Goal: Task Accomplishment & Management: Complete application form

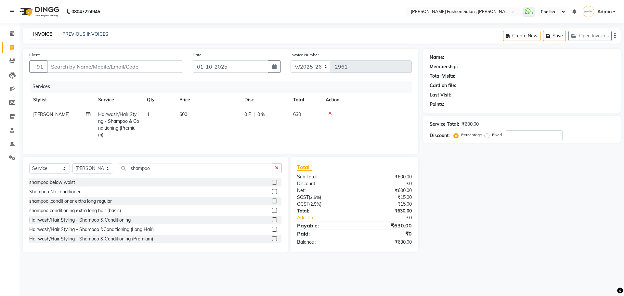
select select "5233"
select select "service"
select select "33875"
click at [14, 47] on icon at bounding box center [12, 47] width 4 height 5
select select "service"
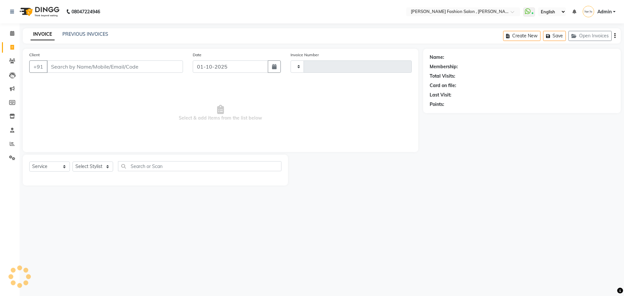
type input "2961"
select select "5233"
click at [56, 68] on input "Client" at bounding box center [115, 66] width 136 height 12
click at [99, 169] on select "Select Stylist [PERSON_NAME] [PERSON_NAME] [PERSON_NAME] [PERSON_NAME] [PERSON_…" at bounding box center [92, 166] width 41 height 10
select select "84147"
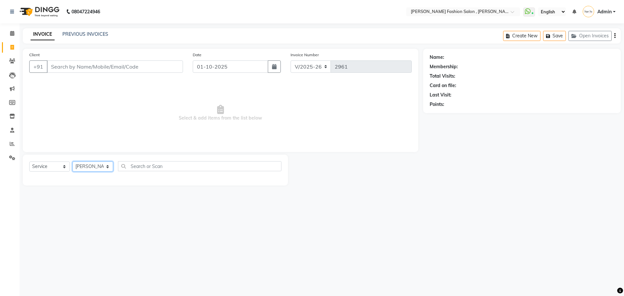
click at [72, 161] on select "Select Stylist [PERSON_NAME] [PERSON_NAME] [PERSON_NAME] [PERSON_NAME] [PERSON_…" at bounding box center [92, 166] width 41 height 10
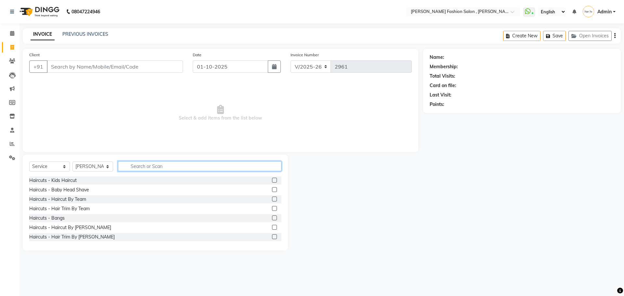
click at [143, 170] on input "text" at bounding box center [199, 166] width 163 height 10
type input "threa"
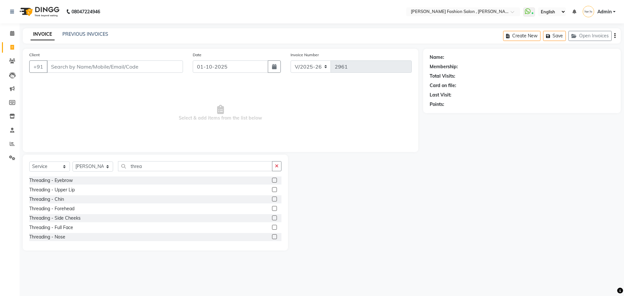
click at [272, 180] on label at bounding box center [274, 180] width 5 height 5
click at [272, 180] on input "checkbox" at bounding box center [274, 180] width 4 height 4
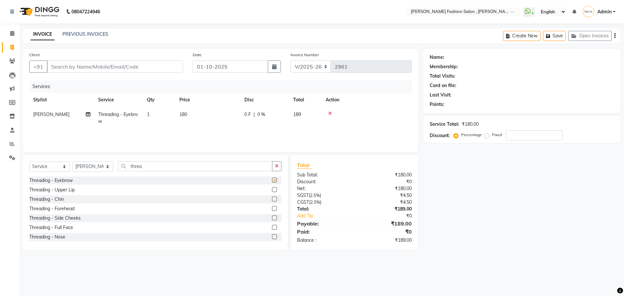
checkbox input "false"
click at [69, 67] on input "Client" at bounding box center [115, 66] width 136 height 12
type input "9"
type input "0"
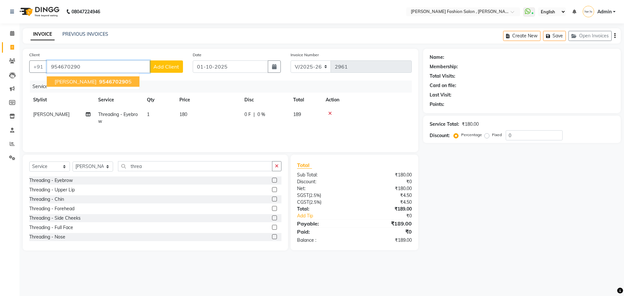
click at [81, 84] on span "[PERSON_NAME]" at bounding box center [76, 81] width 42 height 6
type input "9546702905"
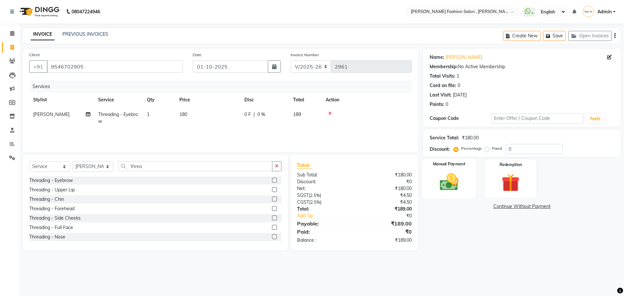
click at [461, 187] on img at bounding box center [449, 181] width 30 height 21
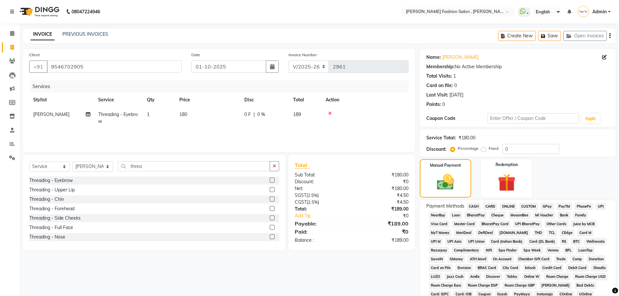
click at [505, 207] on span "ONLINE" at bounding box center [508, 206] width 17 height 7
click at [508, 205] on span "ONLINE" at bounding box center [508, 206] width 17 height 7
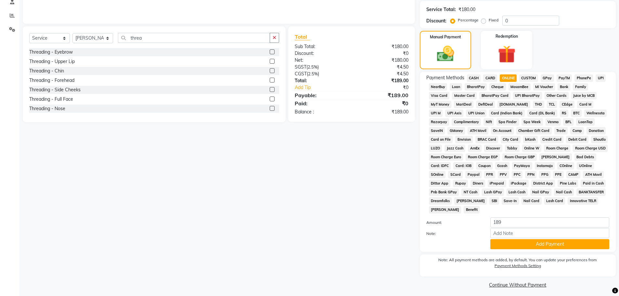
scroll to position [132, 0]
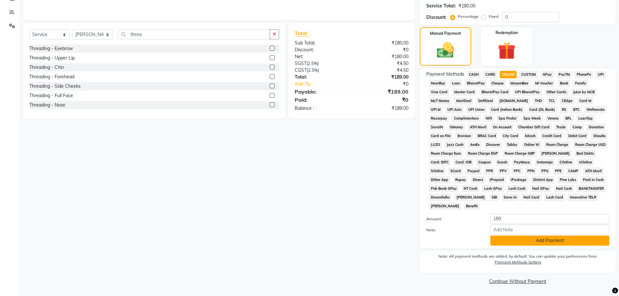
click at [558, 242] on button "Add Payment" at bounding box center [549, 241] width 119 height 10
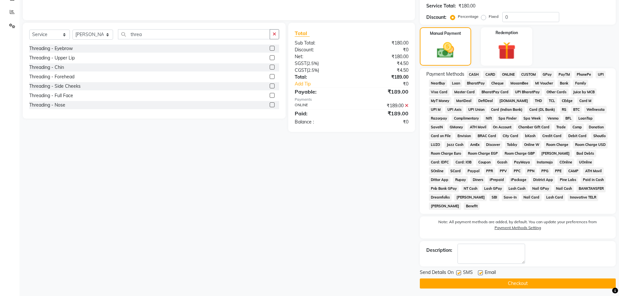
click at [533, 284] on button "Checkout" at bounding box center [518, 283] width 196 height 10
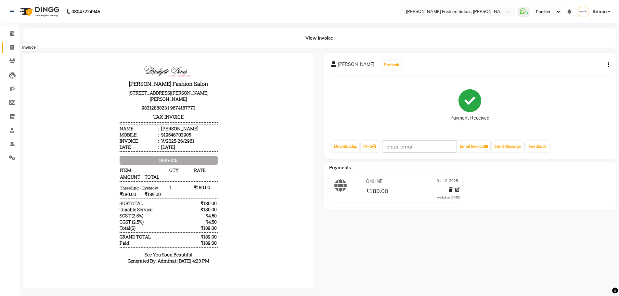
click at [12, 48] on icon at bounding box center [12, 47] width 4 height 5
select select "5233"
select select "service"
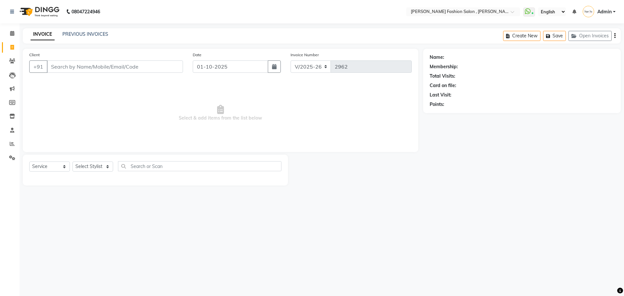
click at [68, 68] on input "Client" at bounding box center [115, 66] width 136 height 12
click at [65, 67] on input "Client" at bounding box center [115, 66] width 136 height 12
type input "8961824719"
click at [164, 65] on span "Add Client" at bounding box center [166, 66] width 26 height 6
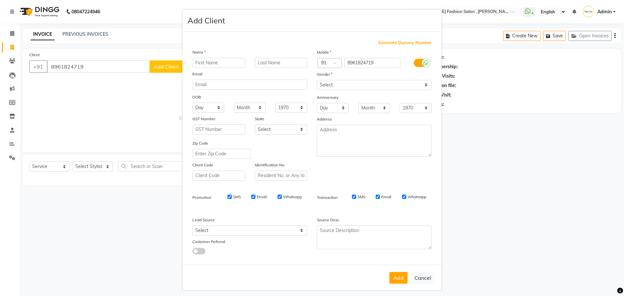
click at [218, 65] on input "text" at bounding box center [218, 63] width 53 height 10
type input "[PERSON_NAME]"
click at [270, 62] on input "text" at bounding box center [281, 63] width 53 height 10
type input "[PERSON_NAME]"
click at [422, 84] on select "Select [DEMOGRAPHIC_DATA] [DEMOGRAPHIC_DATA] Other Prefer Not To Say" at bounding box center [374, 85] width 115 height 10
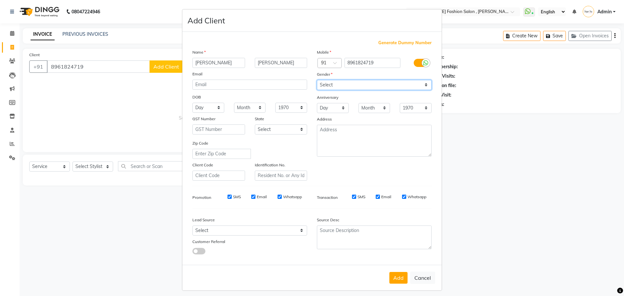
select select "[DEMOGRAPHIC_DATA]"
click at [317, 80] on select "Select [DEMOGRAPHIC_DATA] [DEMOGRAPHIC_DATA] Other Prefer Not To Say" at bounding box center [374, 85] width 115 height 10
click at [389, 278] on button "Add" at bounding box center [398, 278] width 18 height 12
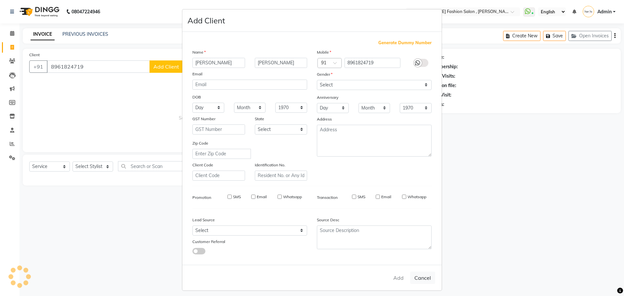
select select
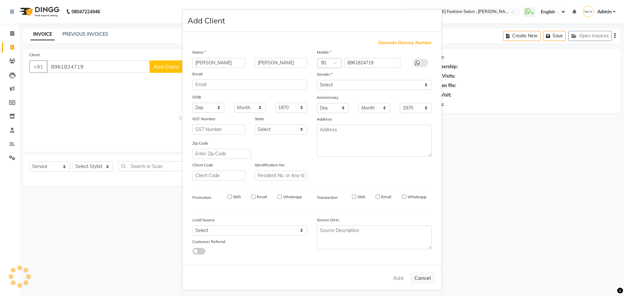
select select
checkbox input "false"
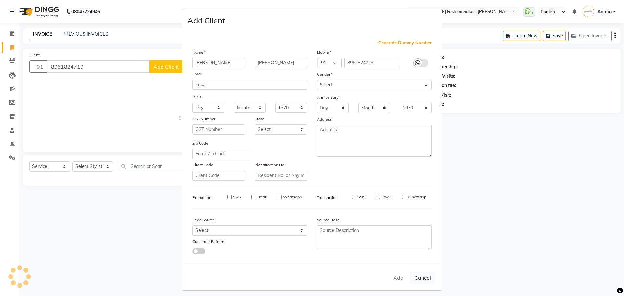
checkbox input "false"
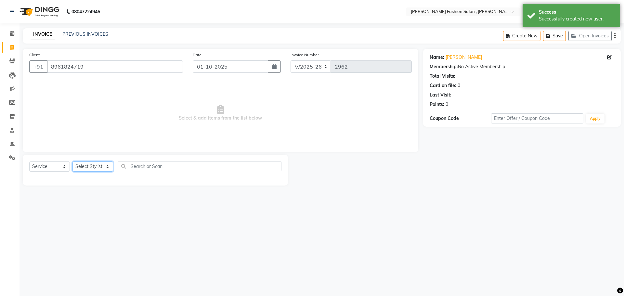
click at [106, 165] on select "Select Stylist [PERSON_NAME] [PERSON_NAME] [PERSON_NAME] [PERSON_NAME] [PERSON_…" at bounding box center [92, 166] width 41 height 10
select select "33870"
click at [72, 161] on select "Select Stylist [PERSON_NAME] [PERSON_NAME] [PERSON_NAME] [PERSON_NAME] [PERSON_…" at bounding box center [92, 166] width 41 height 10
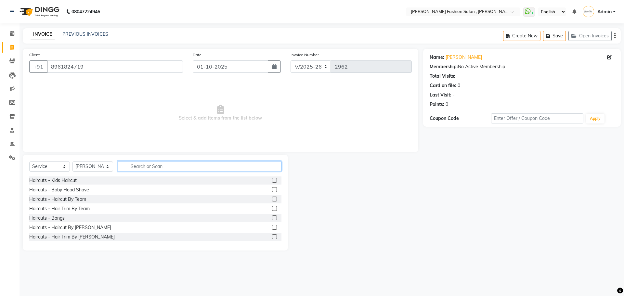
click at [149, 167] on input "text" at bounding box center [199, 166] width 163 height 10
type input "shampoo"
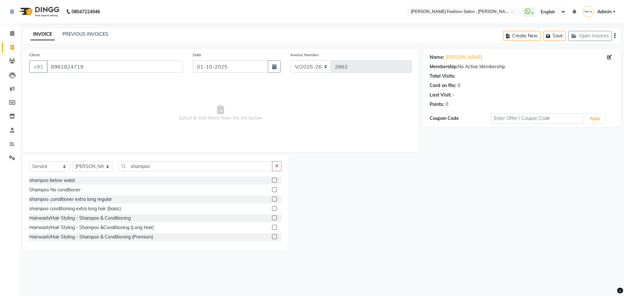
click at [272, 237] on label at bounding box center [274, 236] width 5 height 5
click at [272, 237] on input "checkbox" at bounding box center [274, 237] width 4 height 4
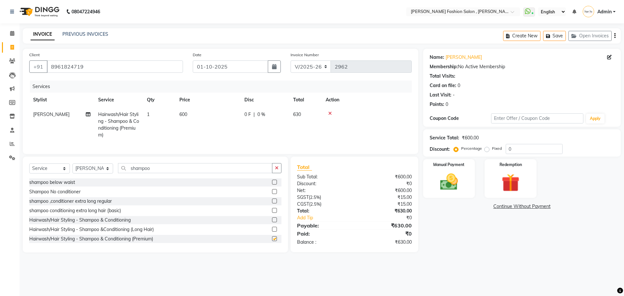
checkbox input "false"
click at [454, 194] on div "Manual Payment" at bounding box center [449, 179] width 54 height 40
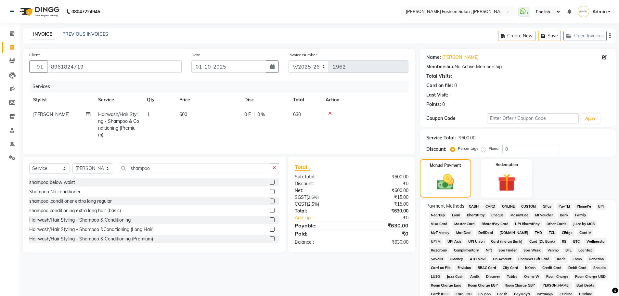
click at [476, 206] on span "CASH" at bounding box center [474, 206] width 14 height 7
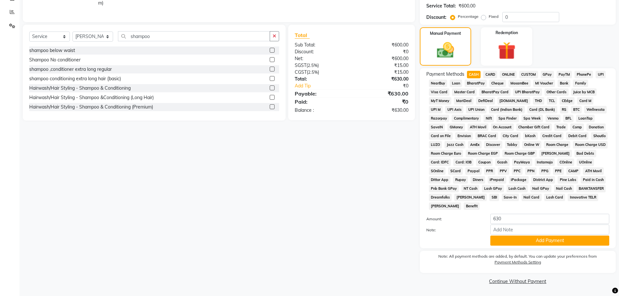
click at [569, 238] on button "Add Payment" at bounding box center [549, 241] width 119 height 10
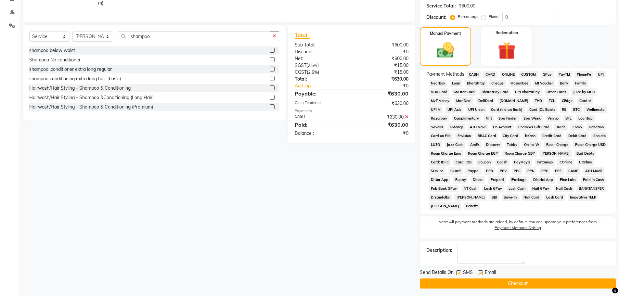
click at [565, 283] on button "Checkout" at bounding box center [518, 283] width 196 height 10
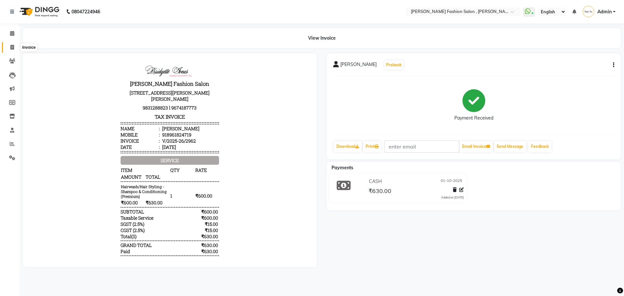
click at [14, 47] on icon at bounding box center [12, 47] width 4 height 5
select select "service"
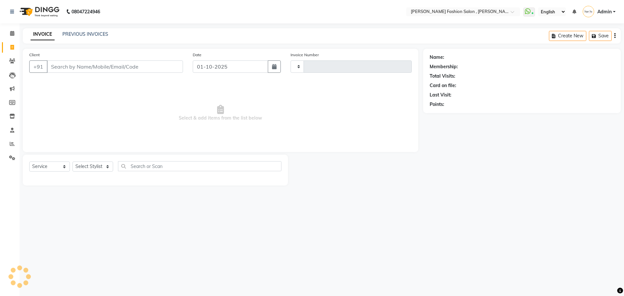
type input "2963"
select select "5233"
click at [97, 167] on select "Select Stylist [PERSON_NAME] [PERSON_NAME] [PERSON_NAME] [PERSON_NAME] [PERSON_…" at bounding box center [92, 166] width 41 height 10
select select "33871"
click at [72, 161] on select "Select Stylist [PERSON_NAME] [PERSON_NAME] [PERSON_NAME] [PERSON_NAME] [PERSON_…" at bounding box center [92, 166] width 41 height 10
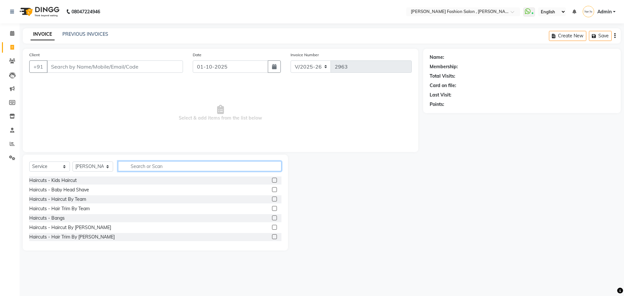
click at [150, 166] on input "text" at bounding box center [199, 166] width 163 height 10
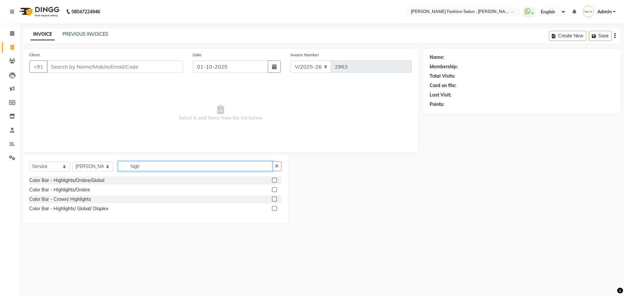
type input "high"
click at [274, 190] on label at bounding box center [274, 189] width 5 height 5
click at [274, 190] on input "checkbox" at bounding box center [274, 190] width 4 height 4
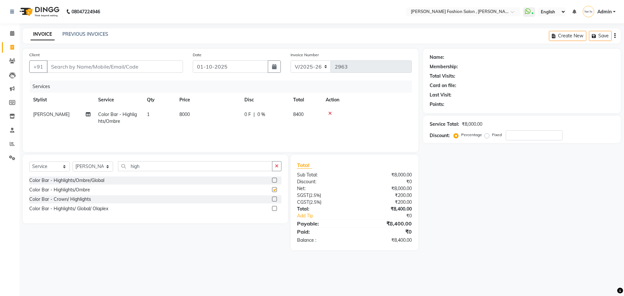
checkbox input "false"
click at [202, 116] on td "8000" at bounding box center [207, 117] width 65 height 21
select select "33871"
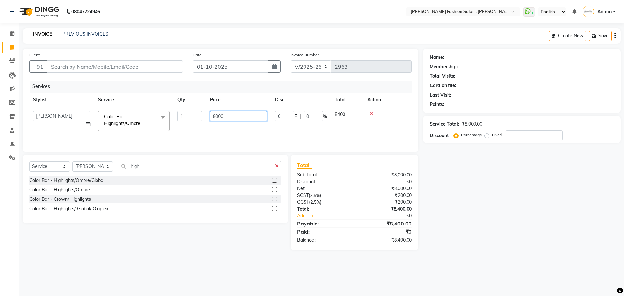
drag, startPoint x: 232, startPoint y: 116, endPoint x: 174, endPoint y: 152, distance: 68.9
click at [175, 154] on div "Client +91 Date [DATE] Invoice Number V/2025 V/[PHONE_NUMBER] Services Stylist …" at bounding box center [220, 149] width 405 height 201
type input "9000"
click at [185, 130] on div "Services Stylist Service Qty Price Disc Total Action [PERSON_NAME] [PERSON_NAME…" at bounding box center [220, 113] width 382 height 65
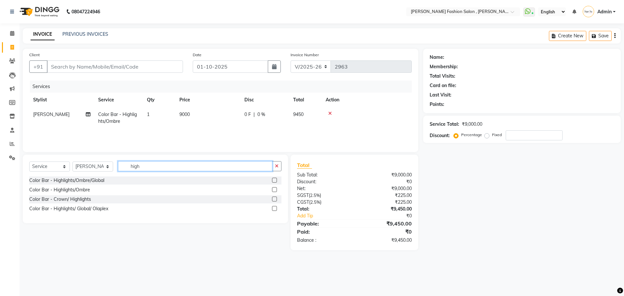
drag, startPoint x: 148, startPoint y: 165, endPoint x: 119, endPoint y: 177, distance: 32.2
click at [119, 177] on div "Select Service Product Membership Package Voucher Prepaid Gift Card Select Styl…" at bounding box center [155, 189] width 265 height 69
type input "ola"
click at [275, 178] on label at bounding box center [274, 180] width 5 height 5
click at [275, 178] on input "checkbox" at bounding box center [274, 180] width 4 height 4
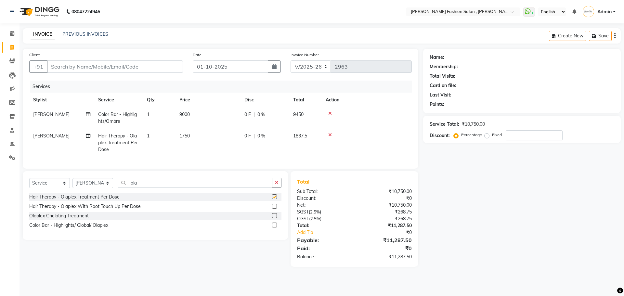
checkbox input "false"
click at [157, 137] on td "1" at bounding box center [159, 143] width 32 height 28
select select "33871"
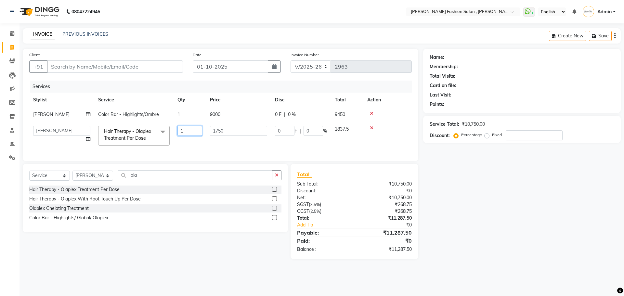
drag, startPoint x: 190, startPoint y: 131, endPoint x: 162, endPoint y: 143, distance: 30.0
click at [162, 144] on tr "[PERSON_NAME] [PERSON_NAME] Babu [PERSON_NAME] [PERSON_NAME] [PERSON_NAME] [PER…" at bounding box center [220, 136] width 382 height 28
type input "2"
click at [174, 146] on td "2" at bounding box center [189, 136] width 32 height 28
select select "33871"
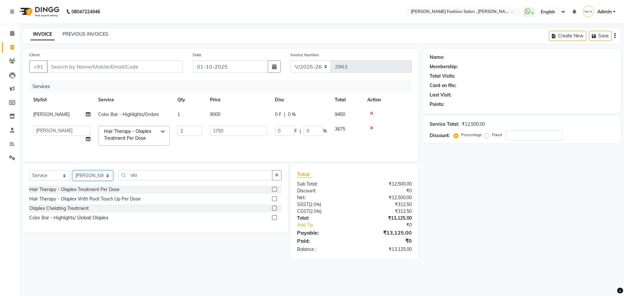
click at [108, 178] on select "Select Stylist [PERSON_NAME] [PERSON_NAME] [PERSON_NAME] [PERSON_NAME] [PERSON_…" at bounding box center [92, 176] width 41 height 10
select select "84147"
click at [72, 175] on select "Select Stylist [PERSON_NAME] [PERSON_NAME] [PERSON_NAME] [PERSON_NAME] [PERSON_…" at bounding box center [92, 176] width 41 height 10
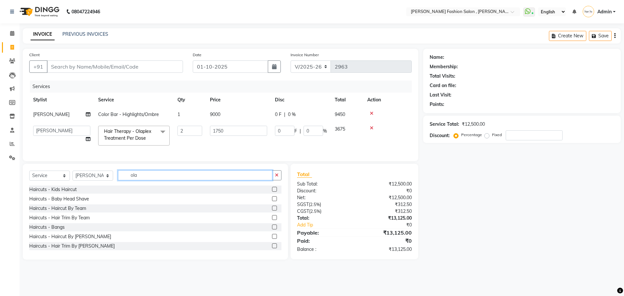
drag, startPoint x: 152, startPoint y: 177, endPoint x: 112, endPoint y: 192, distance: 43.1
click at [112, 192] on div "Select Service Product Membership Package Voucher Prepaid Gift Card Select Styl…" at bounding box center [155, 212] width 265 height 96
type input "ped"
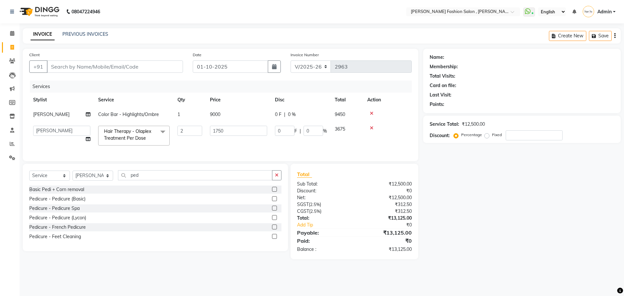
click at [273, 201] on label at bounding box center [274, 198] width 5 height 5
click at [273, 201] on input "checkbox" at bounding box center [274, 199] width 4 height 4
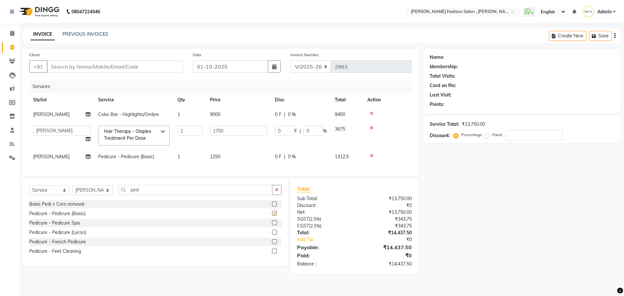
checkbox input "false"
click at [62, 70] on input "Client" at bounding box center [115, 66] width 136 height 12
type input "7"
type input "0"
type input "7003494693"
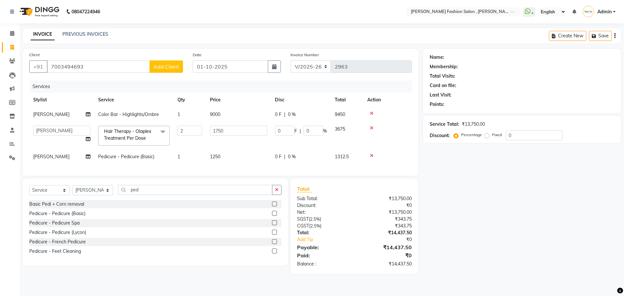
click at [133, 81] on div "Services" at bounding box center [223, 87] width 387 height 12
click at [166, 69] on span "Add Client" at bounding box center [166, 66] width 26 height 6
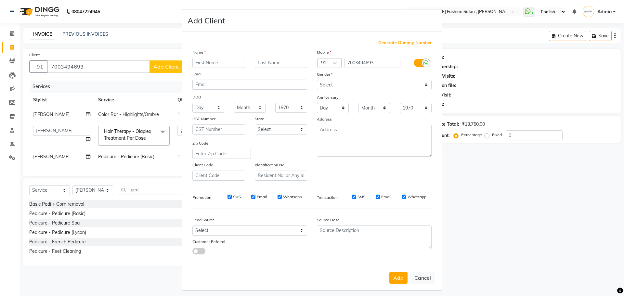
click at [207, 65] on input "text" at bounding box center [218, 63] width 53 height 10
click at [196, 64] on input "text" at bounding box center [218, 63] width 53 height 10
type input "antara"
drag, startPoint x: 427, startPoint y: 84, endPoint x: 424, endPoint y: 86, distance: 3.5
click at [427, 84] on select "Select [DEMOGRAPHIC_DATA] [DEMOGRAPHIC_DATA] Other Prefer Not To Say" at bounding box center [374, 85] width 115 height 10
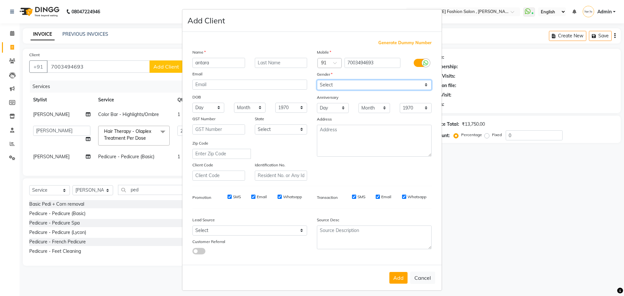
select select "[DEMOGRAPHIC_DATA]"
click at [317, 80] on select "Select [DEMOGRAPHIC_DATA] [DEMOGRAPHIC_DATA] Other Prefer Not To Say" at bounding box center [374, 85] width 115 height 10
click at [397, 280] on button "Add" at bounding box center [398, 278] width 18 height 12
select select
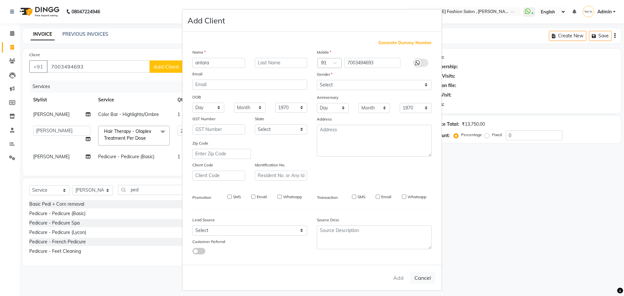
select select
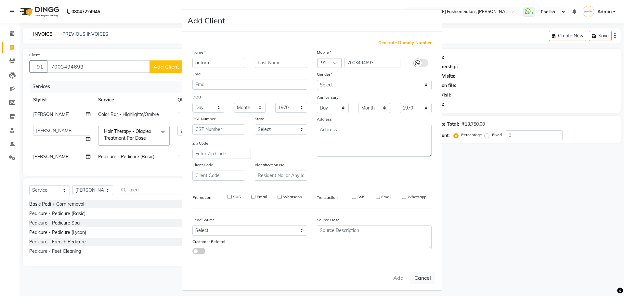
checkbox input "false"
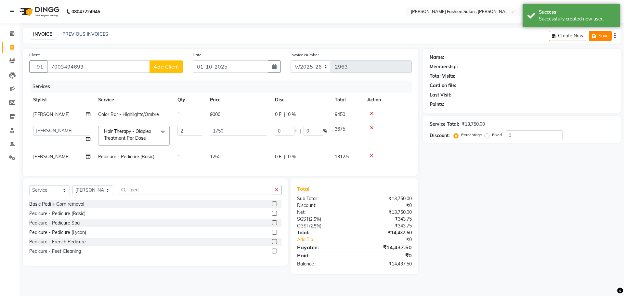
click at [600, 36] on button "Save" at bounding box center [600, 36] width 23 height 10
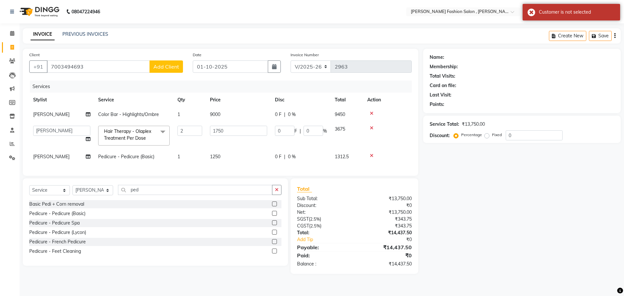
click at [167, 67] on span "Add Client" at bounding box center [166, 66] width 26 height 6
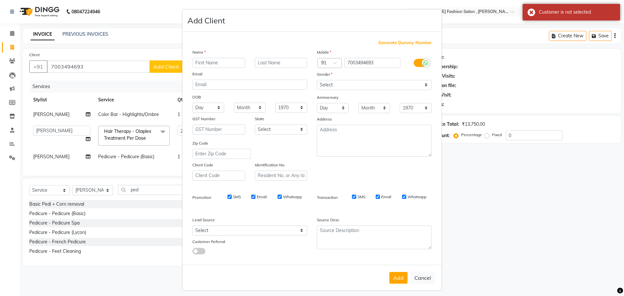
click at [194, 66] on input "text" at bounding box center [218, 63] width 53 height 10
type input "antara"
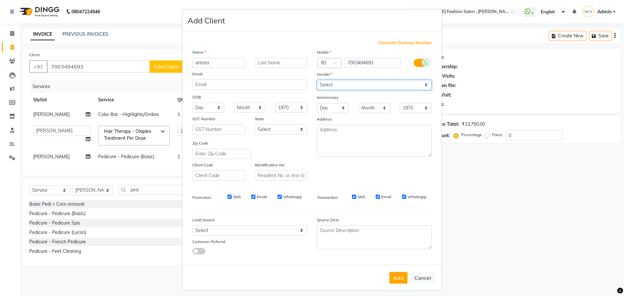
click at [427, 85] on select "Select [DEMOGRAPHIC_DATA] [DEMOGRAPHIC_DATA] Other Prefer Not To Say" at bounding box center [374, 85] width 115 height 10
select select "[DEMOGRAPHIC_DATA]"
click at [317, 80] on select "Select [DEMOGRAPHIC_DATA] [DEMOGRAPHIC_DATA] Other Prefer Not To Say" at bounding box center [374, 85] width 115 height 10
click at [396, 274] on button "Add" at bounding box center [398, 278] width 18 height 12
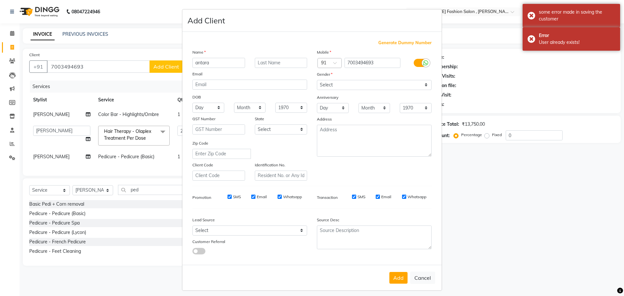
click at [529, 97] on ngb-modal-window "Add Client Generate Dummy Number Name antara Email DOB Day 01 02 03 04 05 06 07…" at bounding box center [312, 148] width 624 height 296
click at [429, 280] on button "Cancel" at bounding box center [422, 278] width 25 height 12
select select
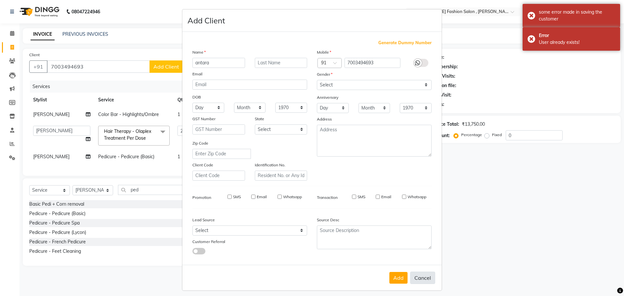
select select
checkbox input "false"
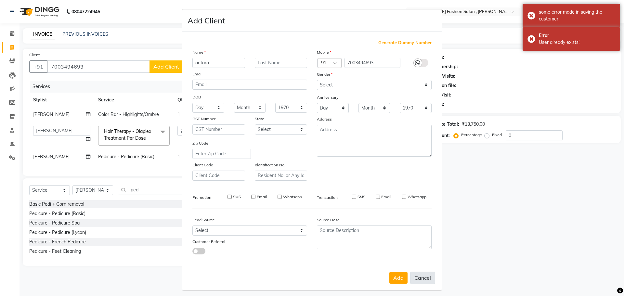
checkbox input "false"
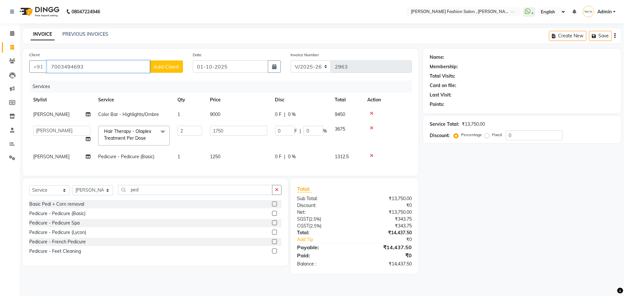
drag, startPoint x: 106, startPoint y: 66, endPoint x: 25, endPoint y: 85, distance: 82.6
click at [25, 85] on div "Client [PHONE_NUMBER] Add Client Date [DATE] Invoice Number V/2025 V/[PHONE_NUM…" at bounding box center [220, 112] width 395 height 127
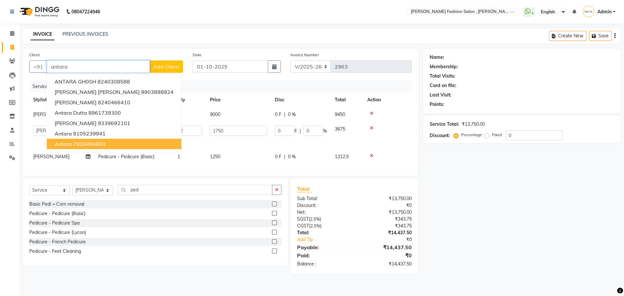
click at [64, 146] on span "antara" at bounding box center [63, 144] width 17 height 6
type input "7003494693"
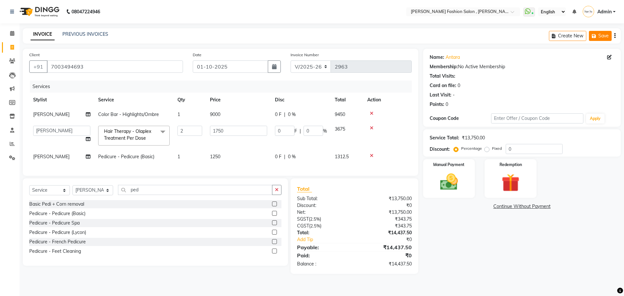
click at [599, 35] on button "Save" at bounding box center [600, 36] width 23 height 10
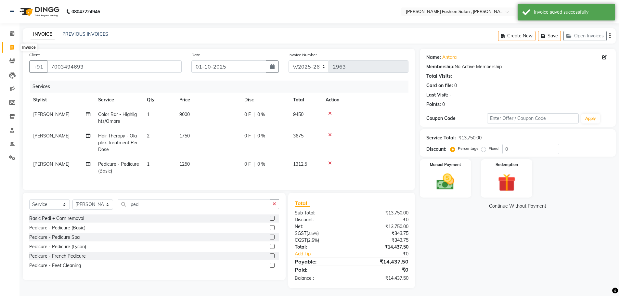
click at [14, 48] on icon at bounding box center [12, 47] width 4 height 5
select select "service"
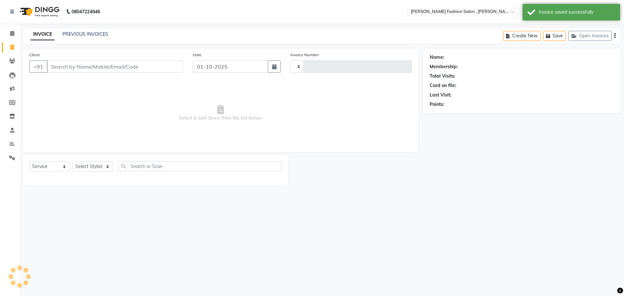
type input "2963"
select select "5233"
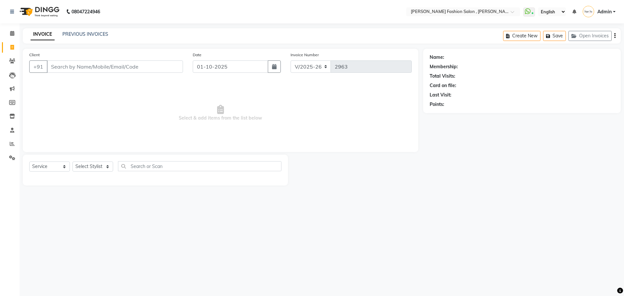
click at [59, 68] on input "Client" at bounding box center [115, 66] width 136 height 12
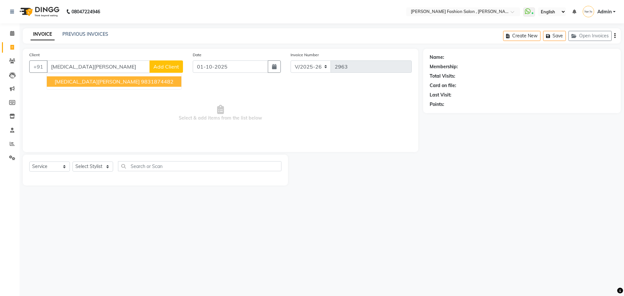
drag, startPoint x: 87, startPoint y: 68, endPoint x: 47, endPoint y: 79, distance: 41.5
click at [47, 73] on div "+91 [MEDICAL_DATA] a [MEDICAL_DATA][PERSON_NAME] 9831874482 Add Client" at bounding box center [106, 66] width 154 height 12
click at [106, 85] on button "[PERSON_NAME] 99870088 01" at bounding box center [93, 81] width 93 height 10
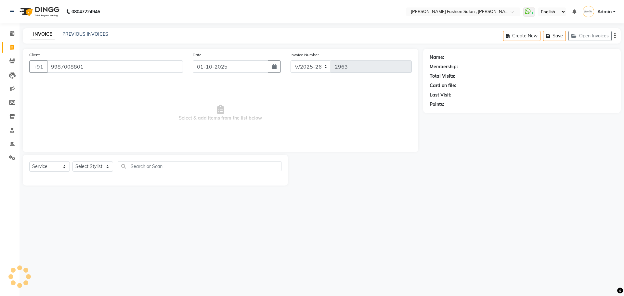
type input "9987008801"
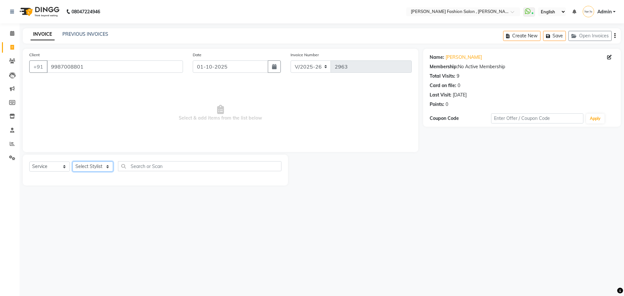
click at [110, 169] on select "Select Stylist [PERSON_NAME] [PERSON_NAME] [PERSON_NAME] [PERSON_NAME] [PERSON_…" at bounding box center [92, 166] width 41 height 10
select select "33872"
click at [72, 161] on select "Select Stylist [PERSON_NAME] [PERSON_NAME] [PERSON_NAME] [PERSON_NAME] [PERSON_…" at bounding box center [92, 166] width 41 height 10
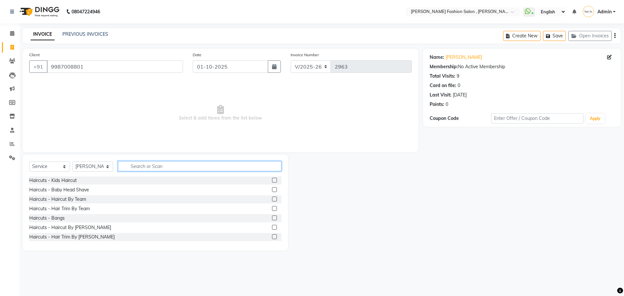
click at [141, 168] on input "text" at bounding box center [199, 166] width 163 height 10
type input "root"
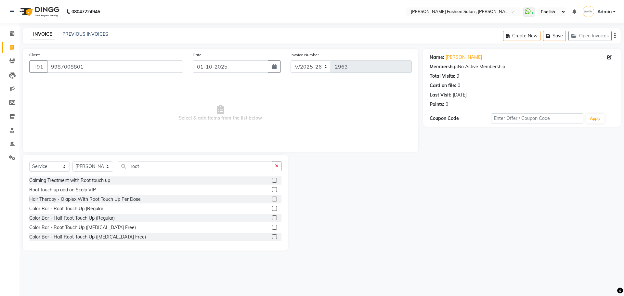
click at [272, 228] on label at bounding box center [274, 227] width 5 height 5
click at [272, 228] on input "checkbox" at bounding box center [274, 227] width 4 height 4
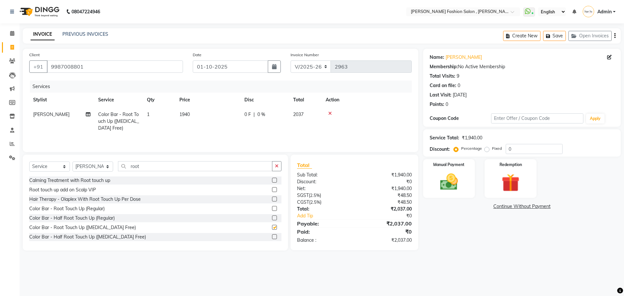
checkbox input "false"
click at [446, 183] on img at bounding box center [449, 181] width 30 height 21
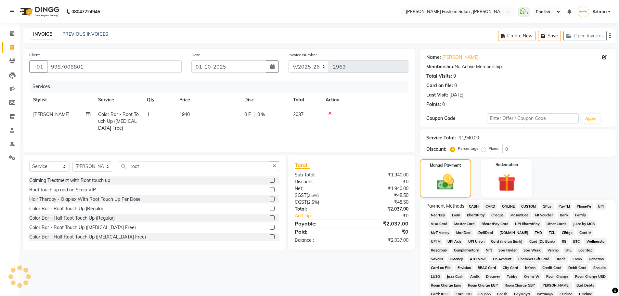
drag, startPoint x: 510, startPoint y: 205, endPoint x: 517, endPoint y: 207, distance: 7.0
click at [510, 205] on span "ONLINE" at bounding box center [508, 206] width 17 height 7
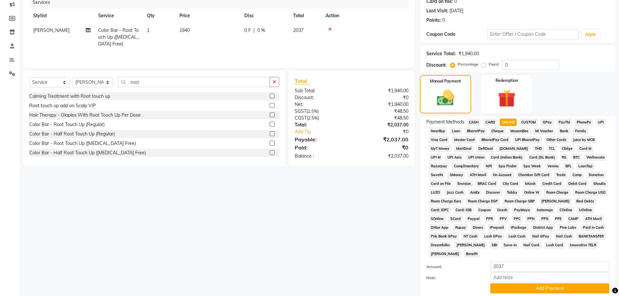
scroll to position [132, 0]
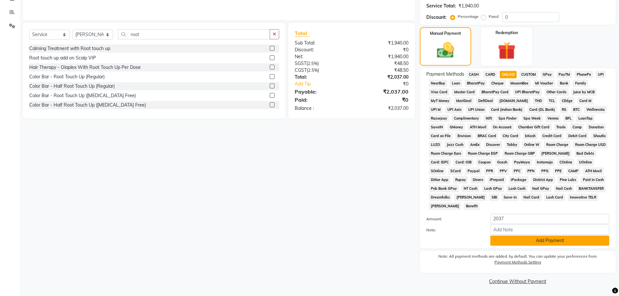
click at [555, 240] on button "Add Payment" at bounding box center [549, 241] width 119 height 10
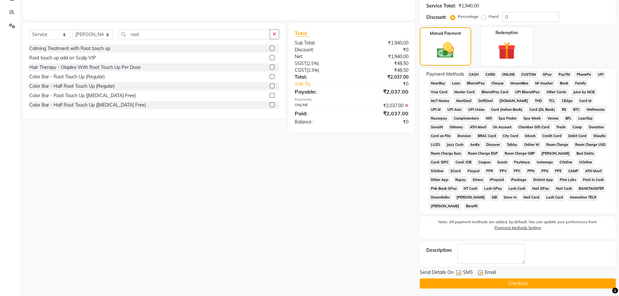
click at [544, 287] on button "Checkout" at bounding box center [518, 283] width 196 height 10
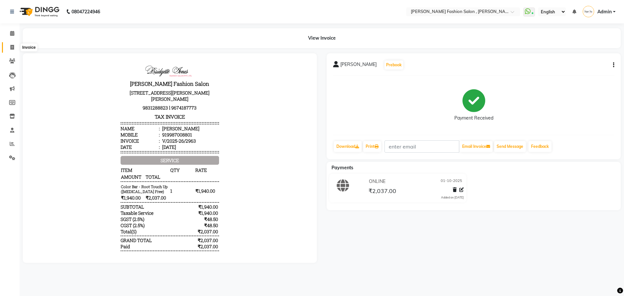
click at [14, 46] on span at bounding box center [11, 47] width 11 height 7
select select "service"
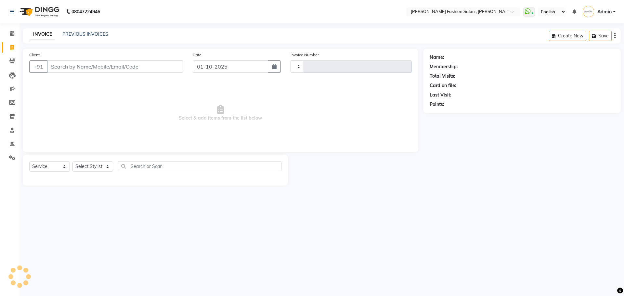
type input "2964"
select select "5233"
click at [60, 67] on input "Client" at bounding box center [115, 66] width 136 height 12
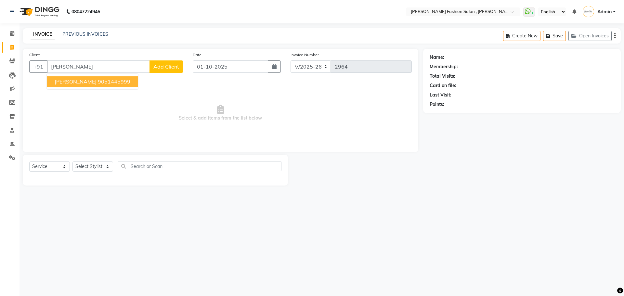
click at [68, 80] on span "[PERSON_NAME]" at bounding box center [76, 81] width 42 height 6
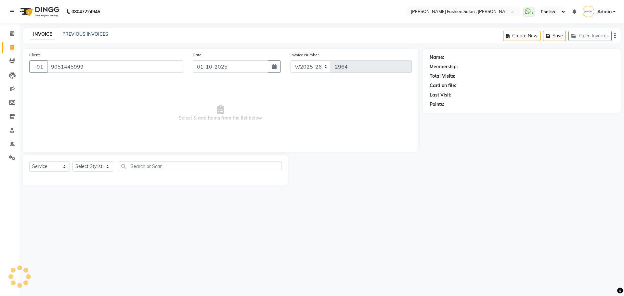
type input "9051445999"
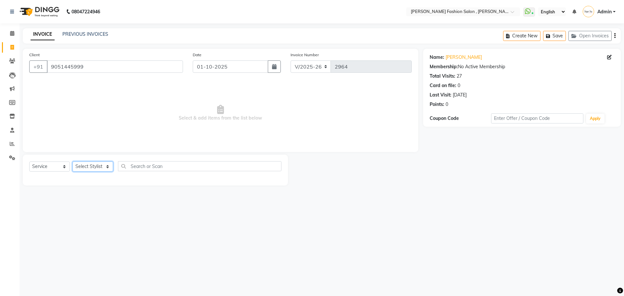
click at [107, 167] on select "Select Stylist [PERSON_NAME] [PERSON_NAME] [PERSON_NAME] [PERSON_NAME] [PERSON_…" at bounding box center [92, 166] width 41 height 10
select select "33867"
click at [72, 161] on select "Select Stylist [PERSON_NAME] [PERSON_NAME] [PERSON_NAME] [PERSON_NAME] [PERSON_…" at bounding box center [92, 166] width 41 height 10
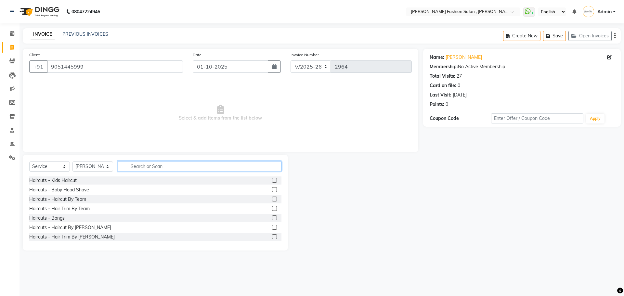
click at [128, 166] on input "text" at bounding box center [199, 166] width 163 height 10
type input "gel"
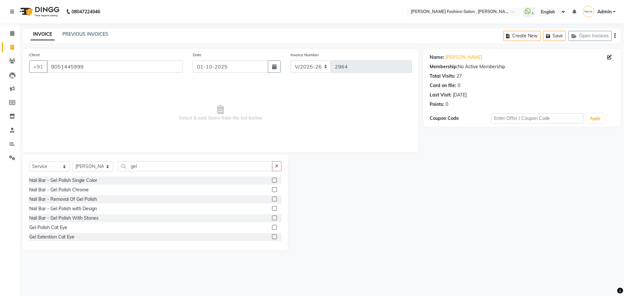
click at [272, 180] on label at bounding box center [274, 180] width 5 height 5
click at [272, 180] on input "checkbox" at bounding box center [274, 180] width 4 height 4
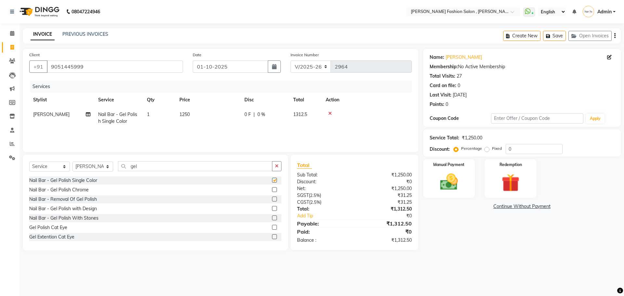
checkbox input "false"
click at [102, 166] on select "Select Stylist [PERSON_NAME] [PERSON_NAME] [PERSON_NAME] [PERSON_NAME] [PERSON_…" at bounding box center [92, 166] width 41 height 10
select select "33872"
click at [72, 161] on select "Select Stylist [PERSON_NAME] [PERSON_NAME] [PERSON_NAME] [PERSON_NAME] [PERSON_…" at bounding box center [92, 166] width 41 height 10
drag, startPoint x: 139, startPoint y: 164, endPoint x: 125, endPoint y: 177, distance: 19.1
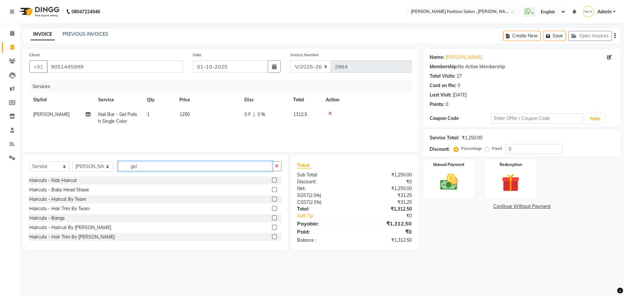
click at [125, 177] on div "Select Service Product Membership Package Voucher Prepaid Gift Card Select Styl…" at bounding box center [155, 203] width 265 height 96
type input "thread"
click at [272, 179] on label at bounding box center [274, 180] width 5 height 5
click at [272, 179] on input "checkbox" at bounding box center [274, 180] width 4 height 4
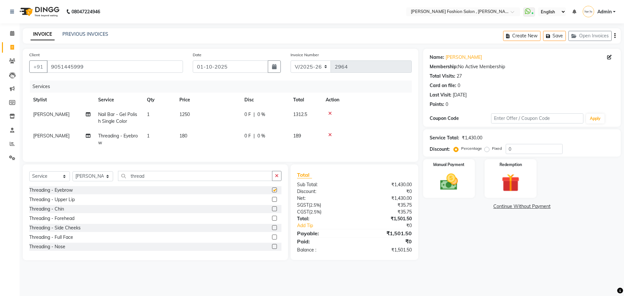
checkbox input "false"
click at [98, 178] on select "Select Stylist [PERSON_NAME] [PERSON_NAME] [PERSON_NAME] [PERSON_NAME] [PERSON_…" at bounding box center [92, 176] width 41 height 10
select select "84147"
click at [72, 176] on select "Select Stylist [PERSON_NAME] [PERSON_NAME] [PERSON_NAME] [PERSON_NAME] [PERSON_…" at bounding box center [92, 176] width 41 height 10
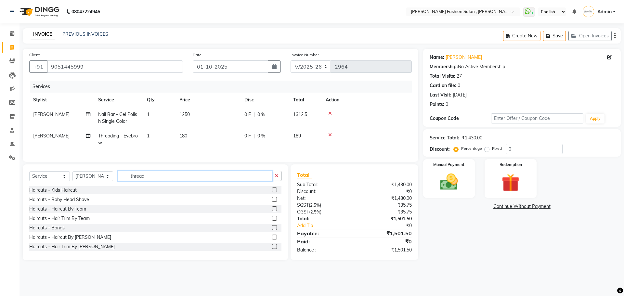
drag, startPoint x: 154, startPoint y: 179, endPoint x: 113, endPoint y: 193, distance: 42.9
click at [113, 193] on div "Select Service Product Membership Package Voucher Prepaid Gift Card Select Styl…" at bounding box center [155, 212] width 265 height 96
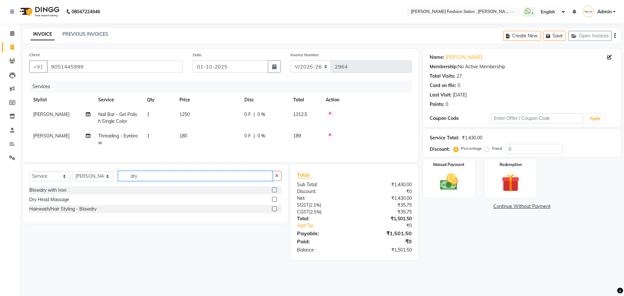
type input "dry"
click at [275, 202] on label at bounding box center [274, 199] width 5 height 5
click at [275, 202] on input "checkbox" at bounding box center [274, 200] width 4 height 4
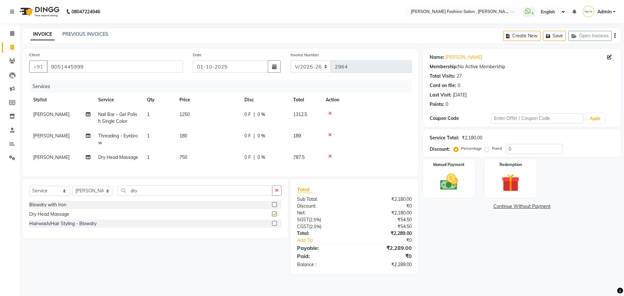
checkbox input "false"
click at [179, 159] on td "750" at bounding box center [207, 157] width 65 height 15
select select "84147"
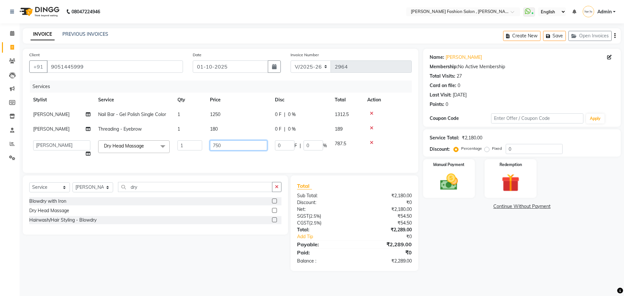
drag, startPoint x: 224, startPoint y: 147, endPoint x: 202, endPoint y: 154, distance: 23.7
click at [202, 154] on tr "[PERSON_NAME] [PERSON_NAME] Babu [PERSON_NAME] [PERSON_NAME] [PERSON_NAME] [PER…" at bounding box center [220, 148] width 382 height 25
type input "400"
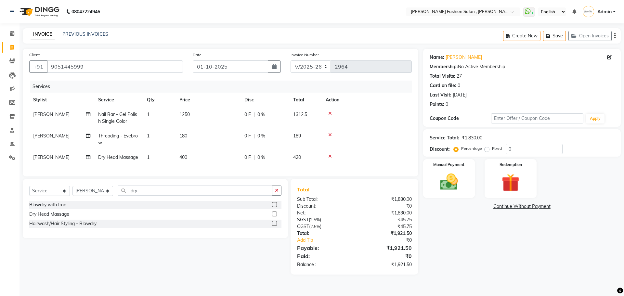
click at [202, 154] on tr "[PERSON_NAME] Dry Head Massage 1 400 0 F | 0 % 420" at bounding box center [220, 157] width 382 height 15
click at [456, 188] on img at bounding box center [449, 181] width 30 height 21
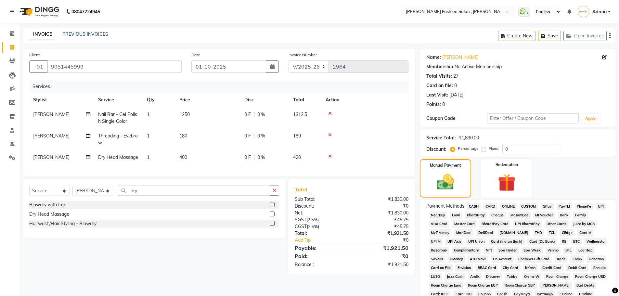
click at [477, 207] on span "CASH" at bounding box center [474, 206] width 14 height 7
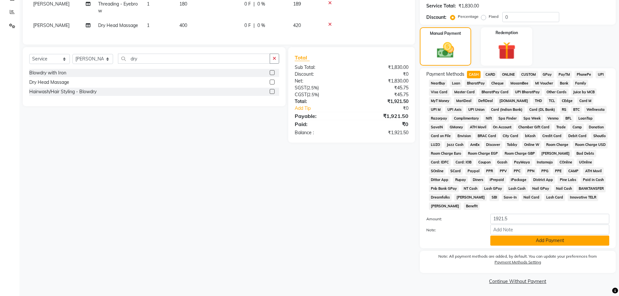
click at [552, 242] on button "Add Payment" at bounding box center [549, 241] width 119 height 10
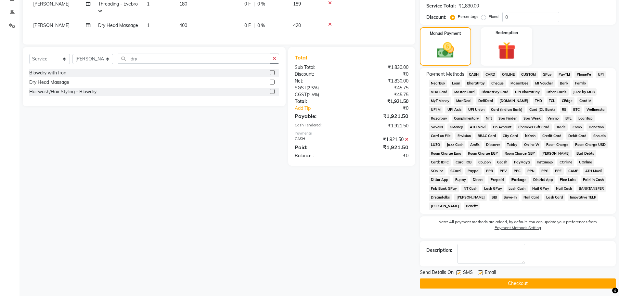
click at [548, 285] on button "Checkout" at bounding box center [518, 283] width 196 height 10
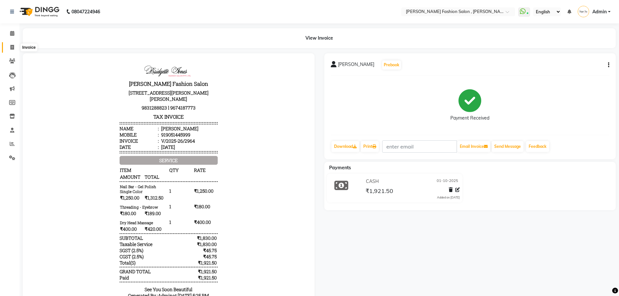
click at [10, 47] on icon at bounding box center [12, 47] width 4 height 5
select select "service"
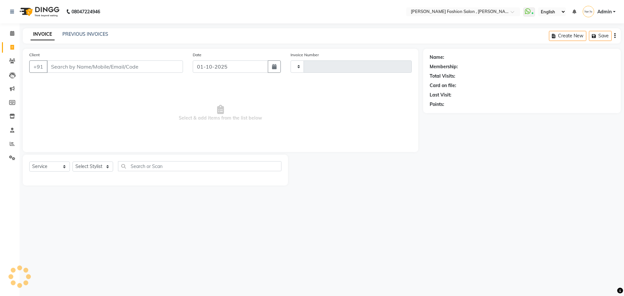
type input "2965"
select select "5233"
click at [577, 37] on icon "button" at bounding box center [575, 36] width 8 height 5
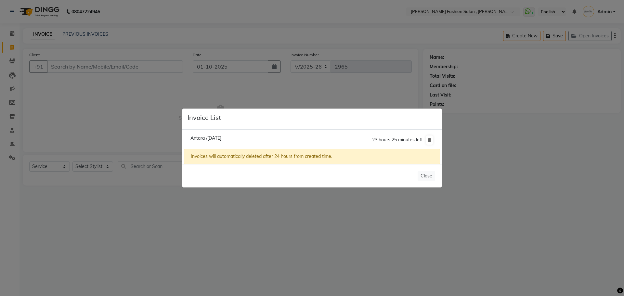
click at [221, 140] on span "Antara /[DATE]" at bounding box center [205, 138] width 31 height 6
type input "7003494693"
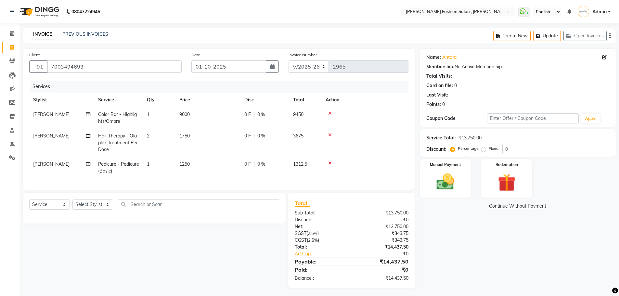
scroll to position [7, 0]
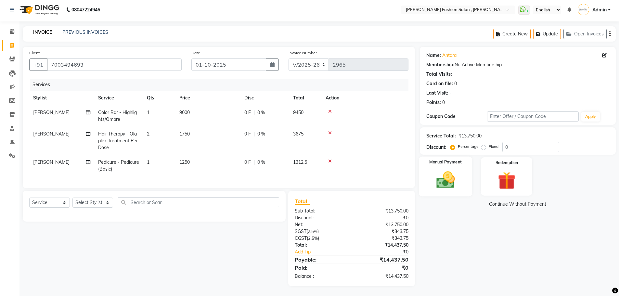
click at [457, 186] on div "Manual Payment" at bounding box center [445, 177] width 54 height 40
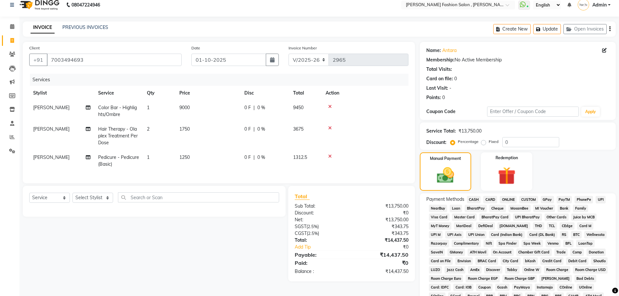
click at [491, 199] on span "CARD" at bounding box center [490, 199] width 14 height 7
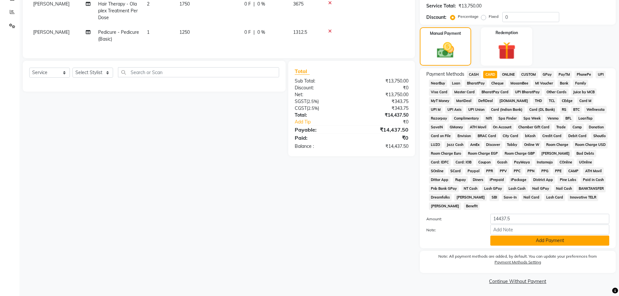
click at [548, 244] on button "Add Payment" at bounding box center [549, 241] width 119 height 10
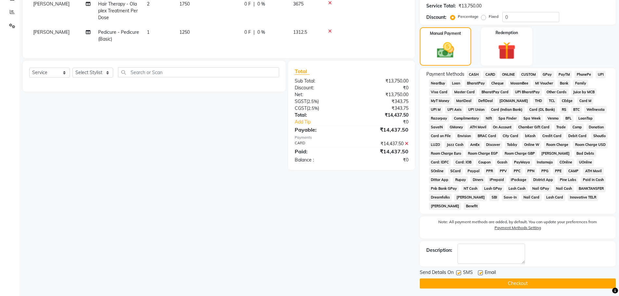
click at [549, 282] on button "Checkout" at bounding box center [518, 283] width 196 height 10
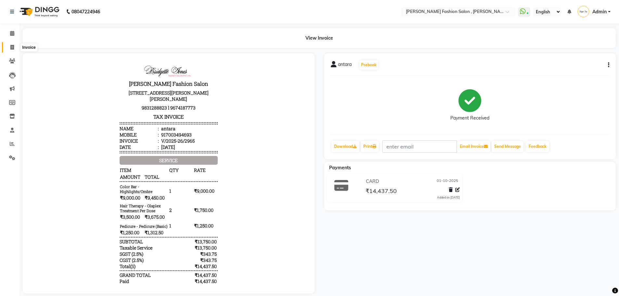
click at [12, 47] on icon at bounding box center [12, 47] width 4 height 5
select select "service"
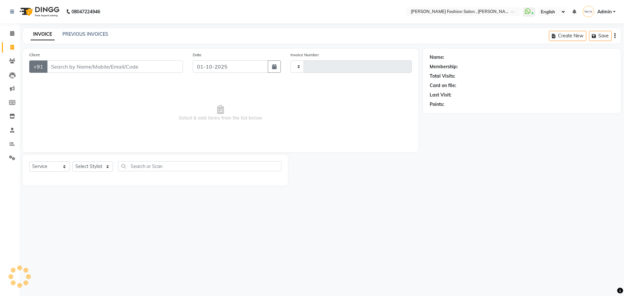
type input "2966"
select select "5233"
click at [103, 160] on div "Select Service Product Membership Package Voucher Prepaid Gift Card Select Styl…" at bounding box center [155, 170] width 265 height 31
click at [101, 166] on select "Select Stylist [PERSON_NAME] [PERSON_NAME] [PERSON_NAME] [PERSON_NAME] [PERSON_…" at bounding box center [92, 166] width 41 height 10
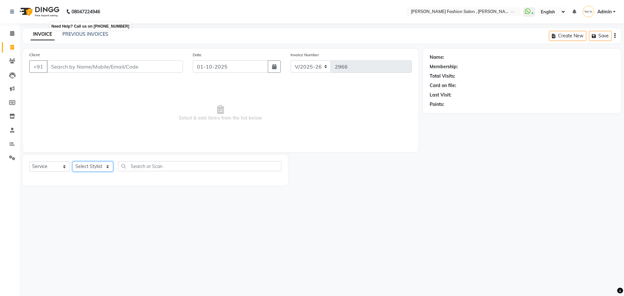
select select "84147"
click at [72, 161] on select "Select Stylist [PERSON_NAME] [PERSON_NAME] [PERSON_NAME] [PERSON_NAME] [PERSON_…" at bounding box center [92, 166] width 41 height 10
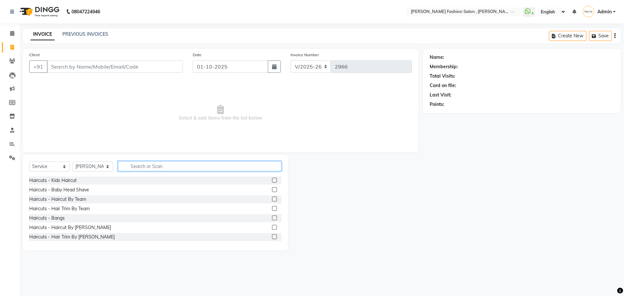
click at [136, 167] on input "text" at bounding box center [199, 166] width 163 height 10
type input "shampoo"
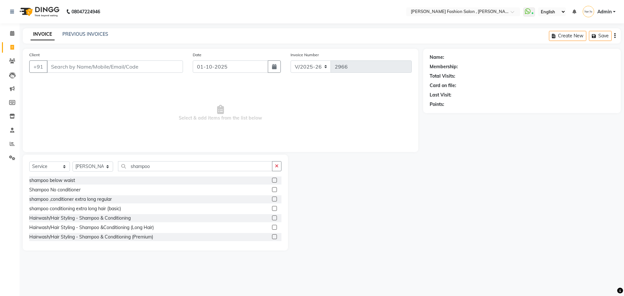
click at [272, 236] on label at bounding box center [274, 236] width 5 height 5
click at [272, 236] on input "checkbox" at bounding box center [274, 237] width 4 height 4
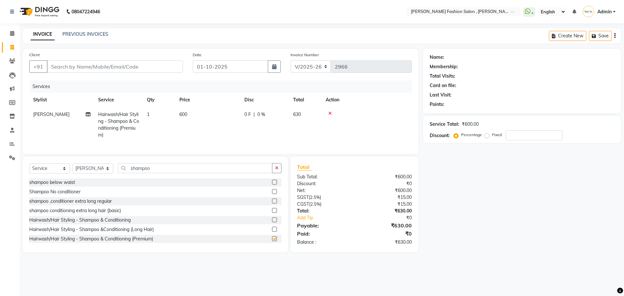
checkbox input "false"
click at [65, 67] on input "Client" at bounding box center [115, 66] width 136 height 12
type input "9"
type input "0"
type input "9088022222"
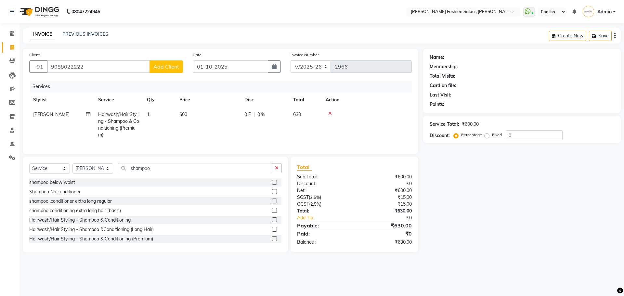
click at [164, 68] on span "Add Client" at bounding box center [166, 66] width 26 height 6
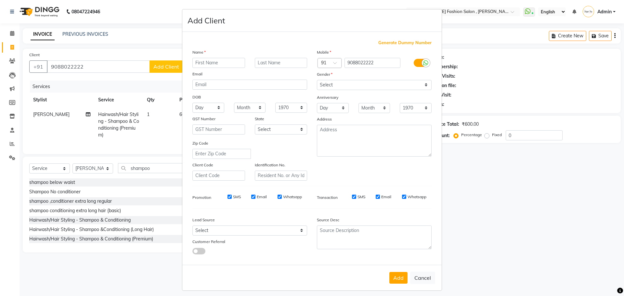
click at [215, 62] on input "text" at bounding box center [218, 63] width 53 height 10
type input "[PERSON_NAME]"
click at [282, 59] on input "text" at bounding box center [281, 63] width 53 height 10
type input "u"
type input "[DEMOGRAPHIC_DATA]"
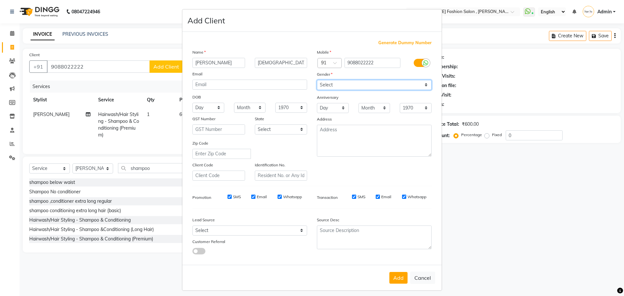
click at [423, 83] on select "Select [DEMOGRAPHIC_DATA] [DEMOGRAPHIC_DATA] Other Prefer Not To Say" at bounding box center [374, 85] width 115 height 10
select select "[DEMOGRAPHIC_DATA]"
click at [317, 80] on select "Select [DEMOGRAPHIC_DATA] [DEMOGRAPHIC_DATA] Other Prefer Not To Say" at bounding box center [374, 85] width 115 height 10
click at [400, 273] on button "Add" at bounding box center [398, 278] width 18 height 12
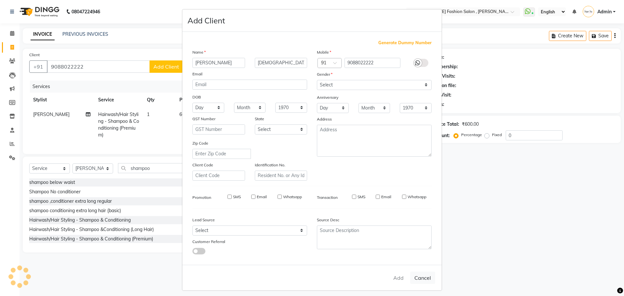
select select
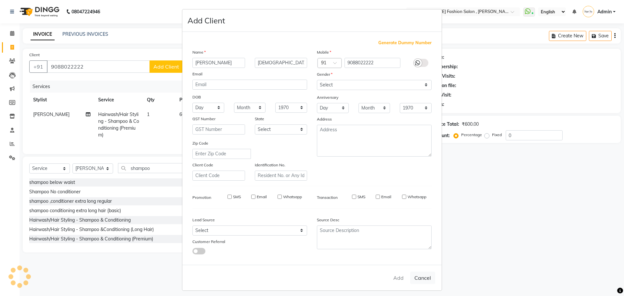
select select
checkbox input "false"
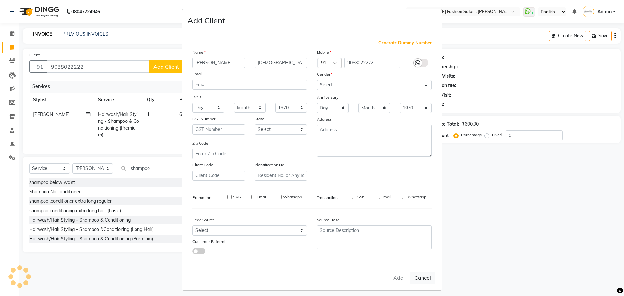
checkbox input "false"
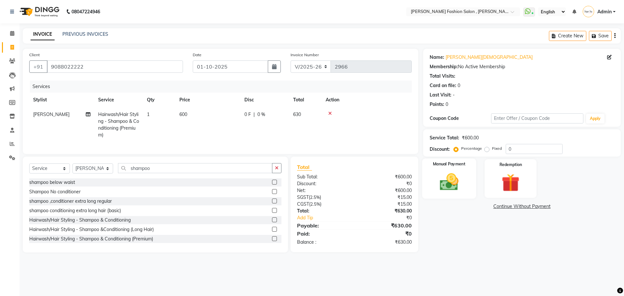
click at [444, 178] on img at bounding box center [449, 181] width 30 height 21
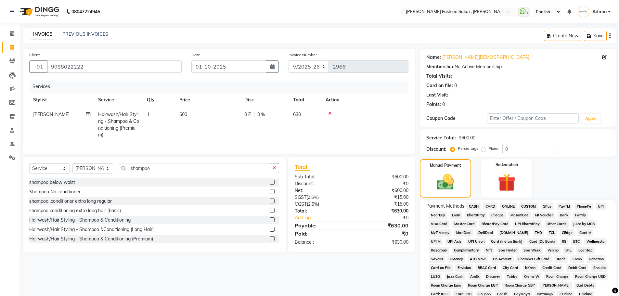
click at [471, 205] on span "CASH" at bounding box center [474, 206] width 14 height 7
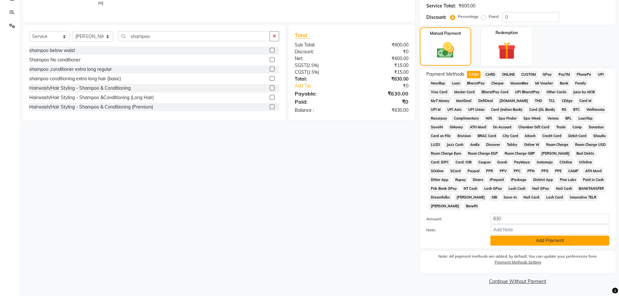
click at [564, 238] on button "Add Payment" at bounding box center [549, 241] width 119 height 10
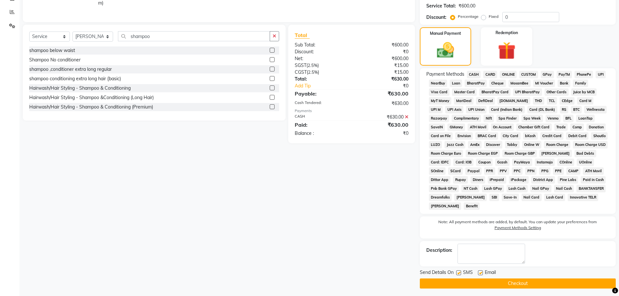
click at [533, 282] on button "Checkout" at bounding box center [518, 283] width 196 height 10
